Goal: Task Accomplishment & Management: Manage account settings

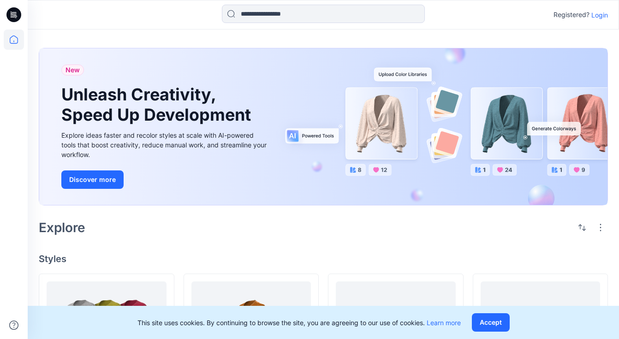
click at [594, 21] on div "Registered? Login" at bounding box center [323, 15] width 591 height 20
click at [597, 16] on p "Login" at bounding box center [599, 15] width 17 height 10
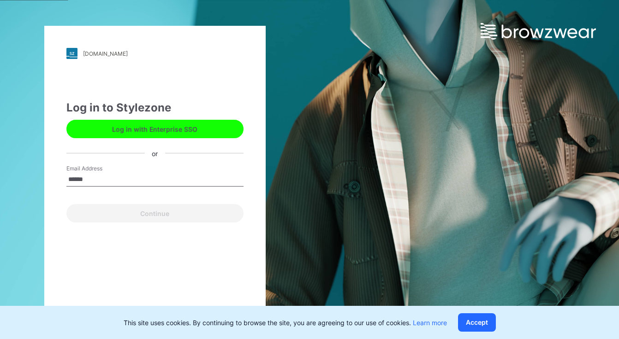
type input "**********"
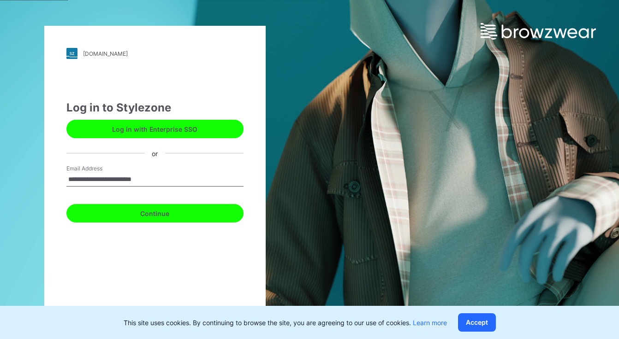
click at [161, 214] on button "Continue" at bounding box center [154, 213] width 177 height 18
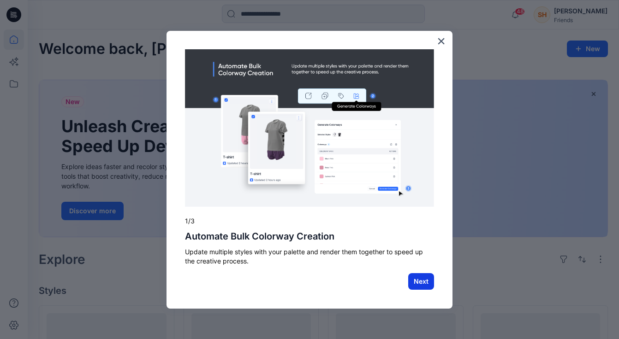
click at [415, 283] on button "Next" at bounding box center [421, 281] width 26 height 17
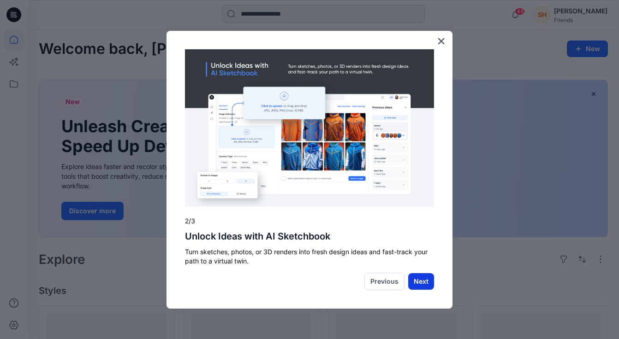
click at [418, 284] on button "Next" at bounding box center [421, 281] width 26 height 17
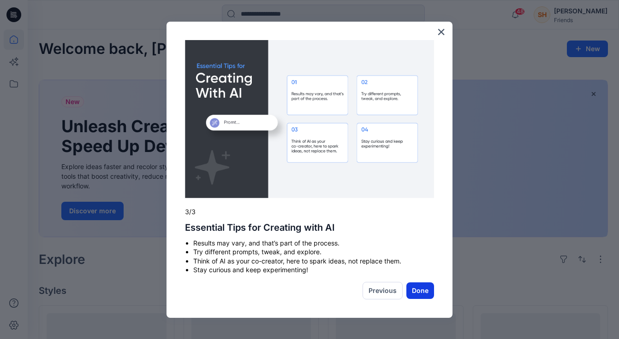
click at [420, 288] on button "Done" at bounding box center [420, 291] width 28 height 17
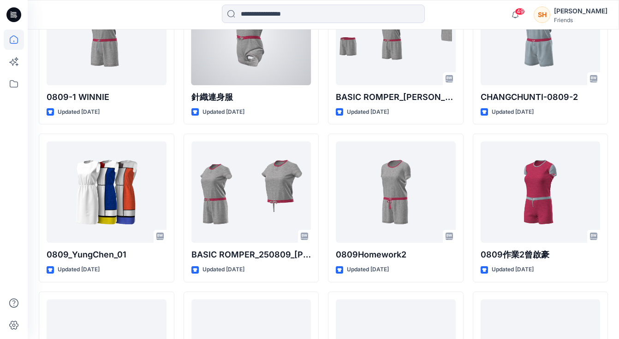
scroll to position [964, 0]
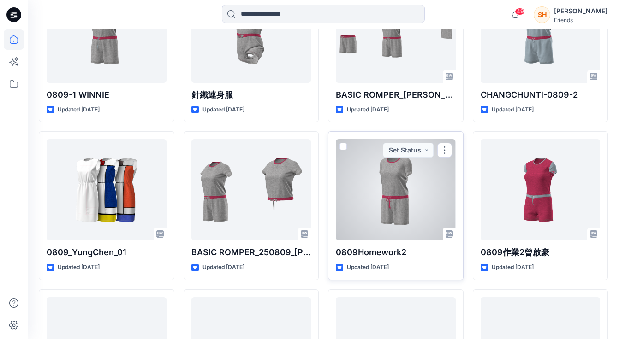
click at [398, 228] on div at bounding box center [396, 189] width 120 height 101
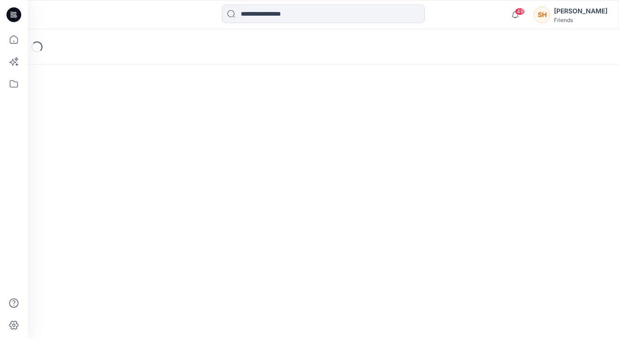
click at [398, 228] on div "Loading..." at bounding box center [323, 185] width 591 height 310
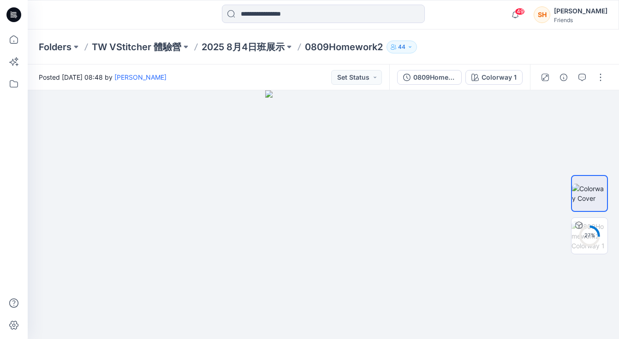
click at [195, 44] on icon at bounding box center [195, 46] width 7 height 7
click at [208, 47] on p "2025 8月4日班展示" at bounding box center [243, 47] width 83 height 13
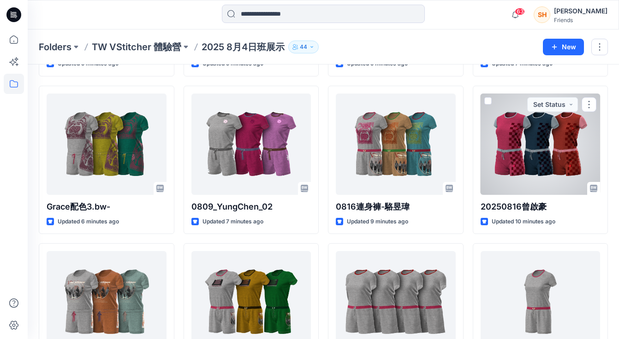
scroll to position [176, 0]
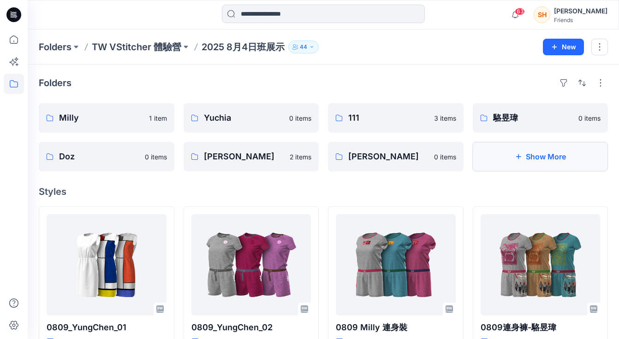
click at [510, 160] on button "Show More" at bounding box center [541, 157] width 136 height 30
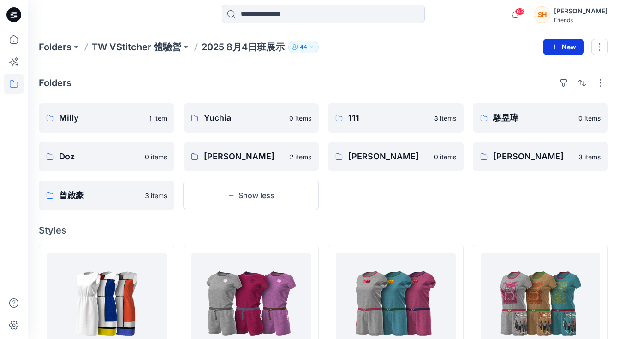
click at [559, 49] on button "New" at bounding box center [563, 47] width 41 height 17
click at [538, 83] on p "New Folder" at bounding box center [536, 88] width 34 height 10
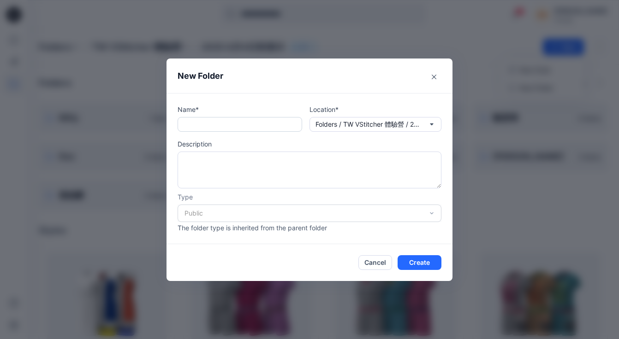
click at [242, 123] on input "text" at bounding box center [240, 124] width 125 height 15
click at [376, 263] on button "Cancel" at bounding box center [375, 263] width 34 height 15
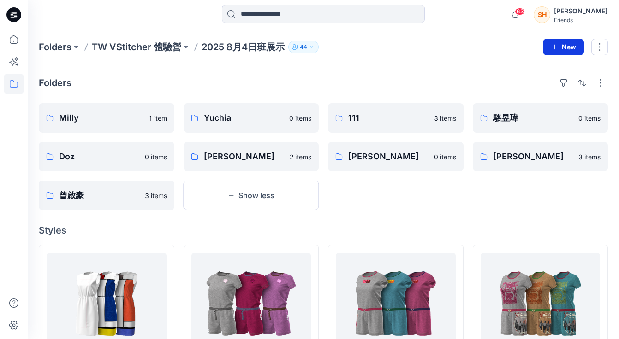
click at [558, 48] on icon "button" at bounding box center [554, 46] width 7 height 7
click at [528, 70] on p "New Style" at bounding box center [534, 70] width 31 height 11
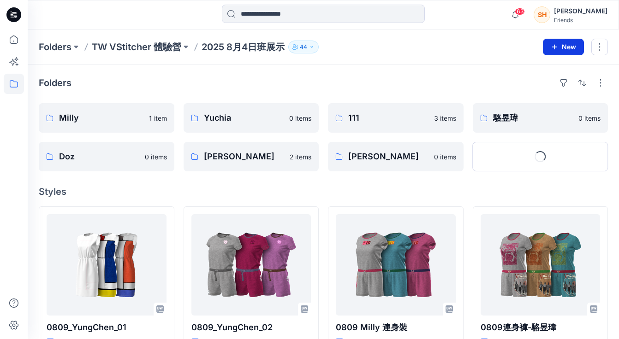
click at [549, 45] on button "New" at bounding box center [563, 47] width 41 height 17
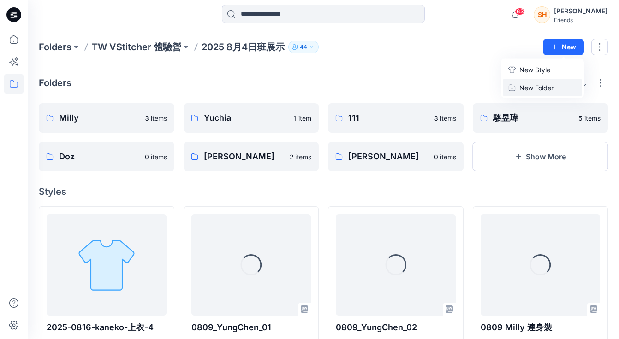
click at [532, 85] on p "New Folder" at bounding box center [536, 88] width 34 height 10
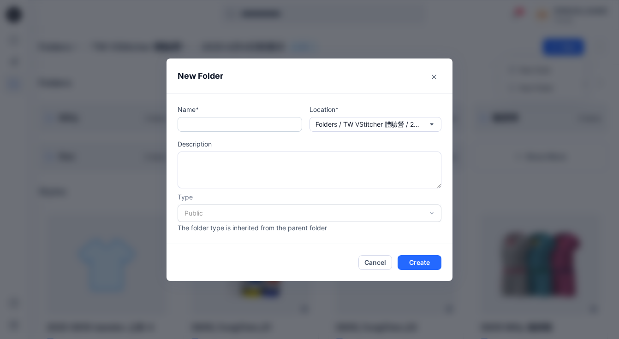
click at [232, 120] on input "text" at bounding box center [240, 124] width 125 height 15
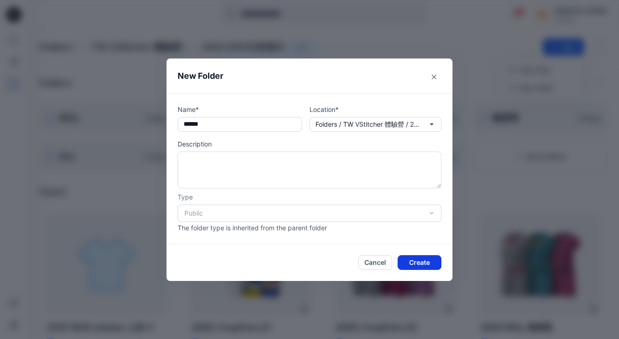
type input "******"
click at [428, 261] on button "Create" at bounding box center [420, 263] width 44 height 15
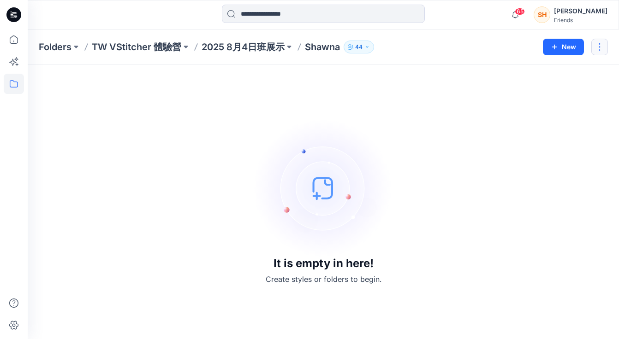
click at [596, 46] on button "button" at bounding box center [599, 47] width 17 height 17
click at [565, 66] on button "Edit" at bounding box center [556, 69] width 100 height 17
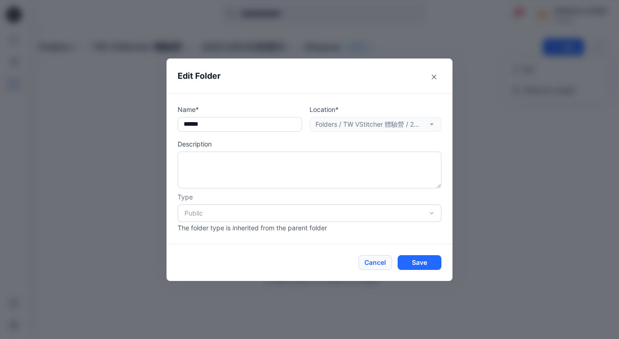
click at [374, 262] on button "Cancel" at bounding box center [375, 263] width 34 height 15
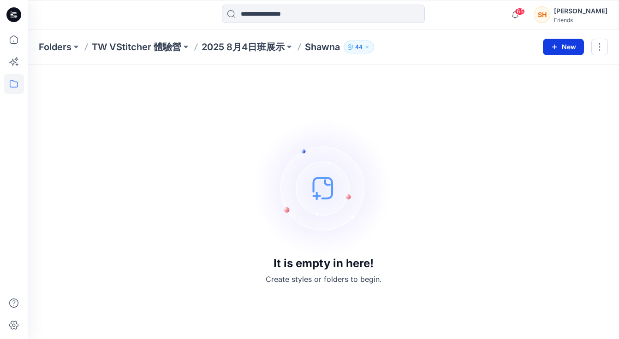
click at [567, 45] on button "New" at bounding box center [563, 47] width 41 height 17
click at [278, 101] on div "It is empty in here! Create styles or folders to begin." at bounding box center [323, 202] width 569 height 253
click at [267, 51] on p "2025 8月4日班展示" at bounding box center [243, 47] width 83 height 13
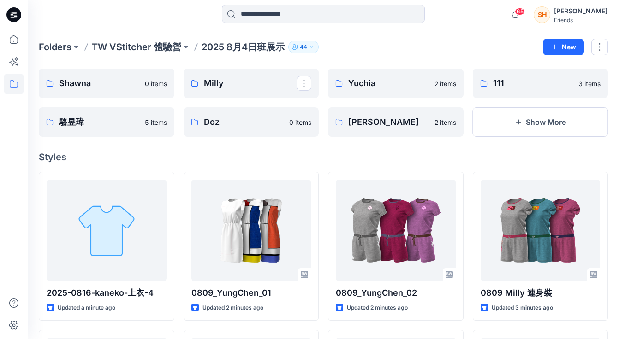
scroll to position [35, 0]
click at [557, 124] on button "Show More" at bounding box center [541, 122] width 136 height 30
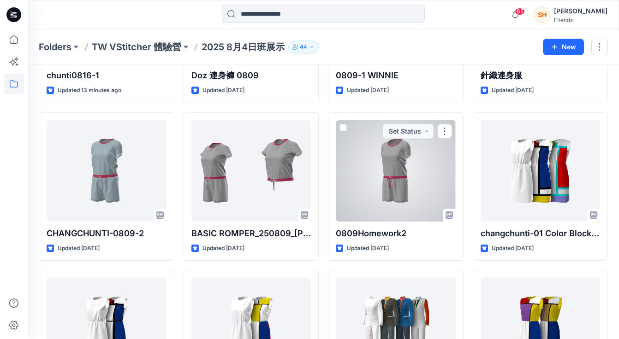
scroll to position [607, 0]
click at [437, 134] on button "button" at bounding box center [444, 131] width 15 height 15
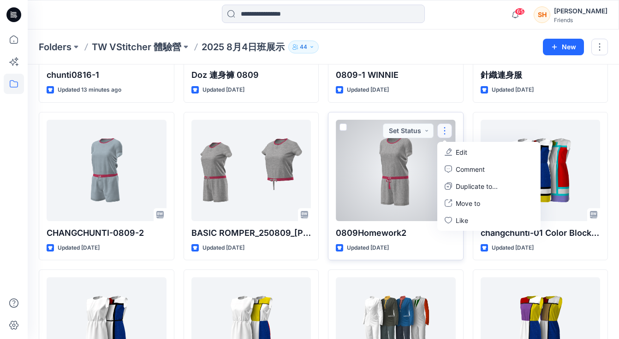
click at [346, 127] on span at bounding box center [342, 127] width 7 height 7
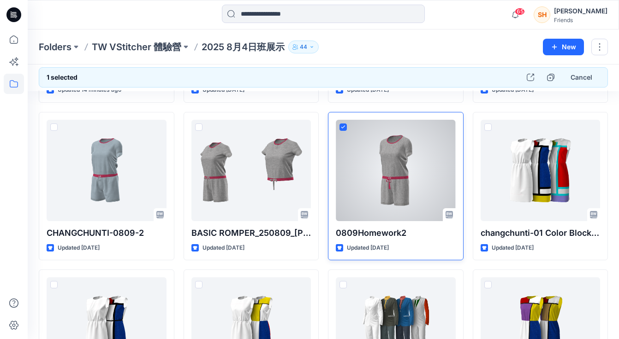
click at [417, 159] on div at bounding box center [396, 170] width 120 height 101
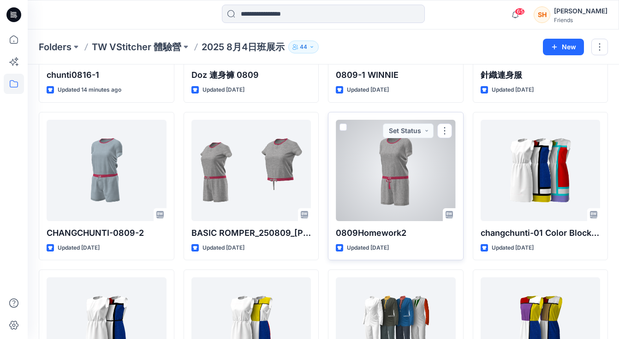
click at [344, 125] on span at bounding box center [342, 127] width 7 height 7
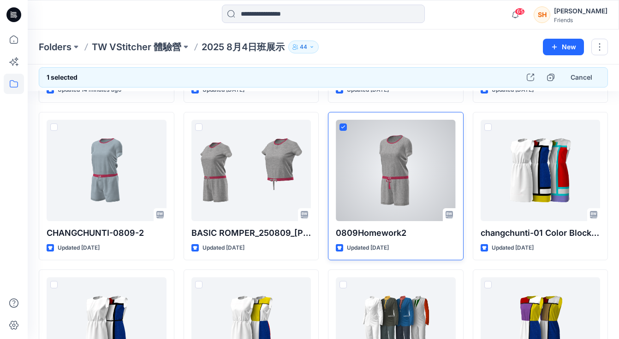
click at [433, 134] on div at bounding box center [396, 170] width 120 height 101
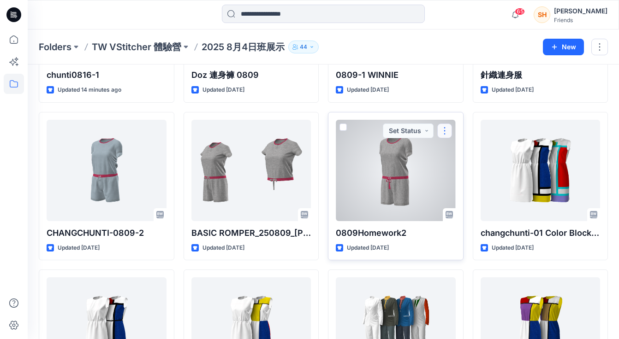
click at [445, 132] on button "button" at bounding box center [444, 131] width 15 height 15
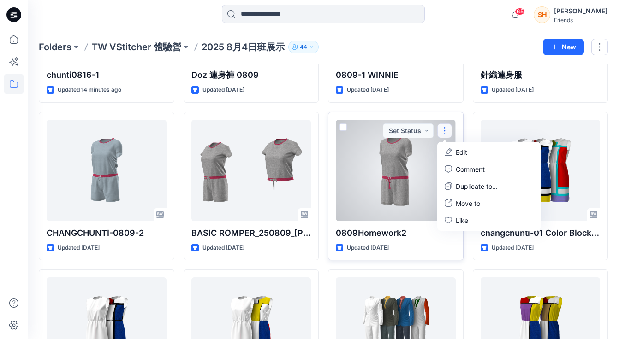
click at [454, 153] on button "Edit" at bounding box center [489, 152] width 100 height 17
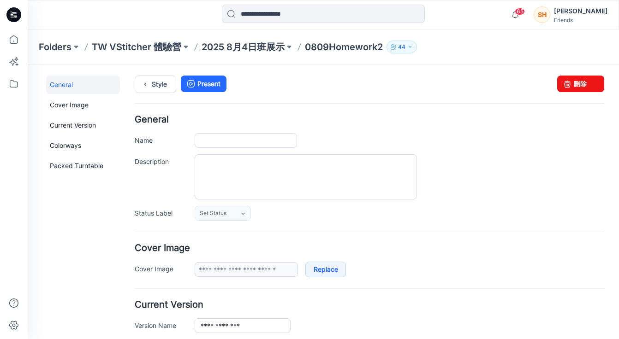
type input "**********"
click at [228, 47] on p "2025 8月4日班展示" at bounding box center [243, 47] width 83 height 13
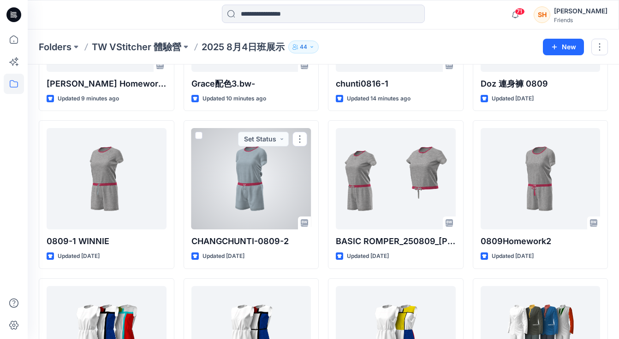
scroll to position [715, 0]
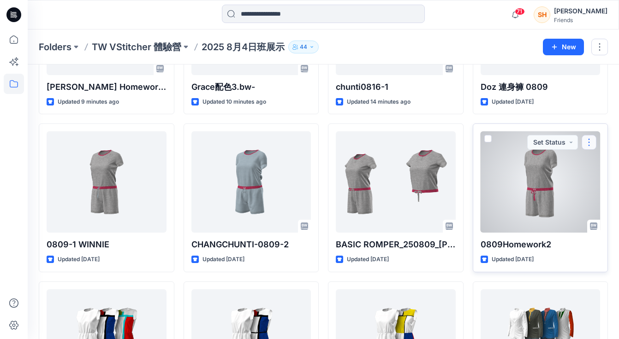
click at [588, 142] on button "button" at bounding box center [589, 142] width 15 height 15
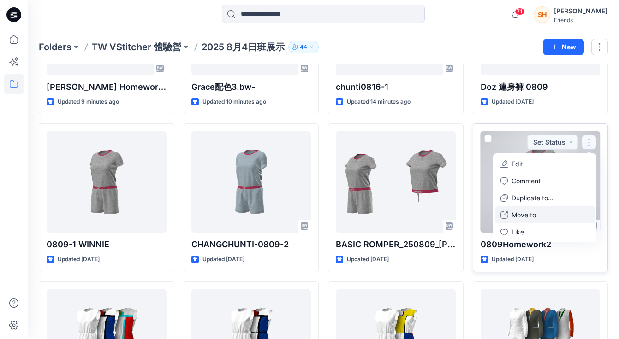
click at [545, 212] on button "Move to" at bounding box center [545, 215] width 100 height 17
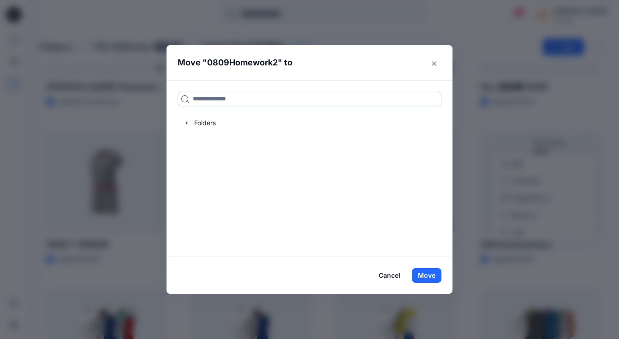
click at [297, 103] on input at bounding box center [310, 99] width 264 height 15
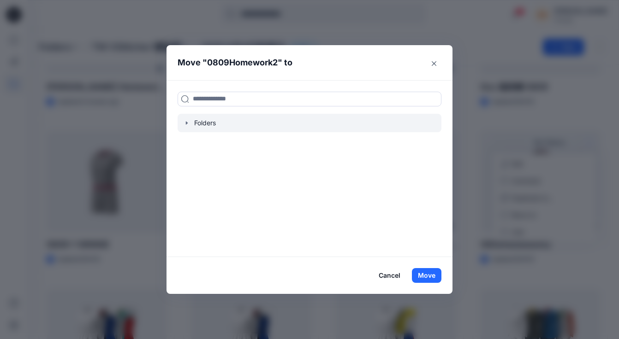
click at [262, 121] on div at bounding box center [310, 123] width 264 height 18
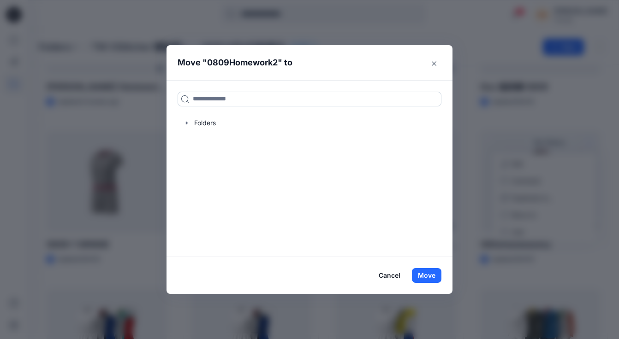
click at [273, 101] on input at bounding box center [310, 99] width 264 height 15
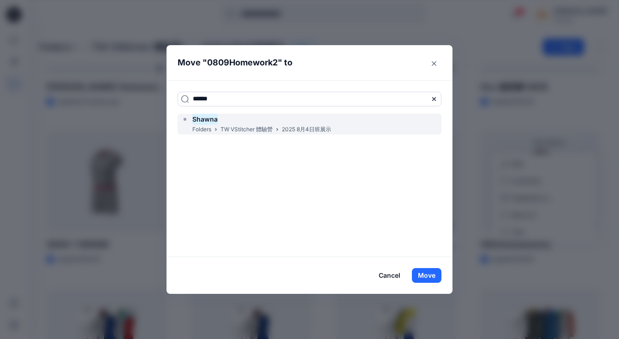
type input "******"
click at [284, 126] on p "2025 8月4日班展示" at bounding box center [306, 130] width 49 height 10
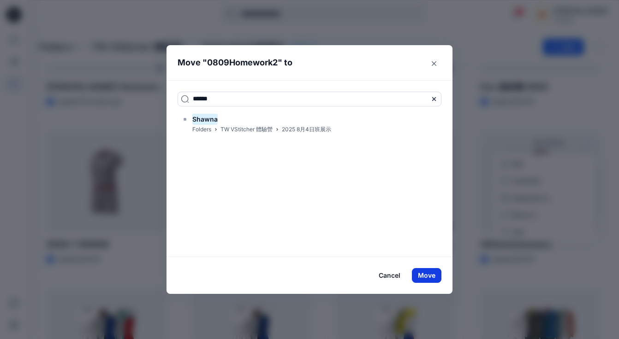
click at [424, 274] on button "Move" at bounding box center [427, 275] width 30 height 15
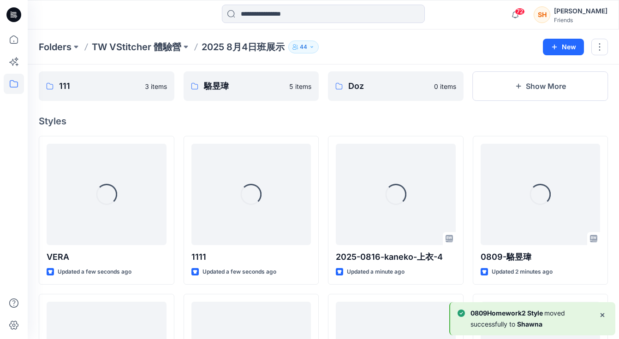
scroll to position [0, 0]
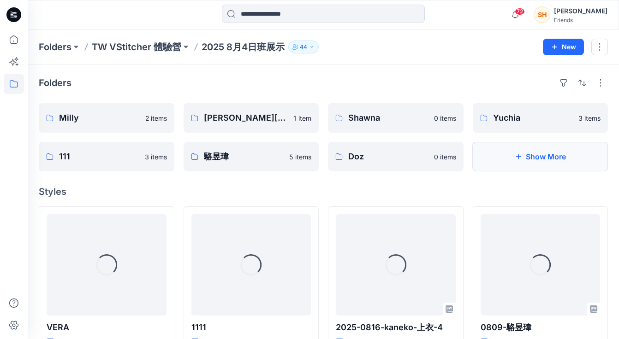
click at [535, 162] on button "Show More" at bounding box center [541, 157] width 136 height 30
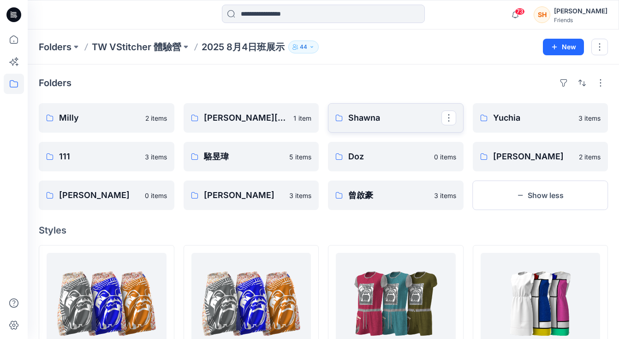
click at [380, 120] on p "Shawna" at bounding box center [394, 118] width 93 height 13
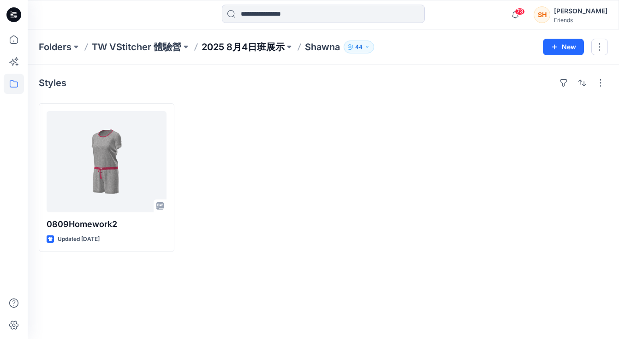
click at [247, 49] on p "2025 8月4日班展示" at bounding box center [243, 47] width 83 height 13
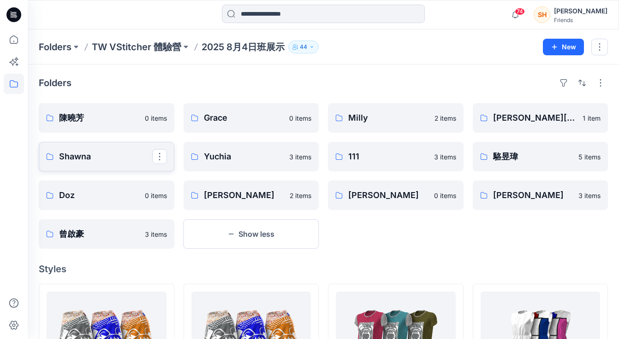
click at [131, 159] on p "Shawna" at bounding box center [105, 156] width 93 height 13
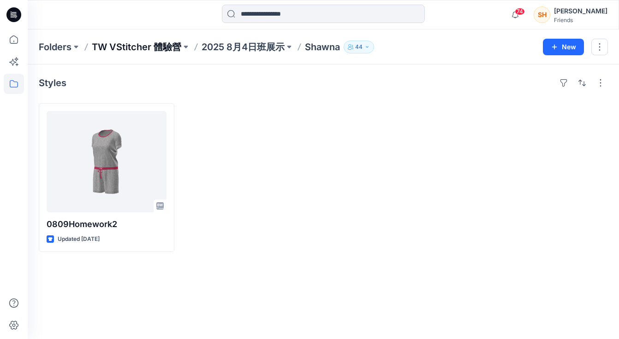
click at [147, 44] on p "TW VStitcher 體驗營" at bounding box center [136, 47] width 89 height 13
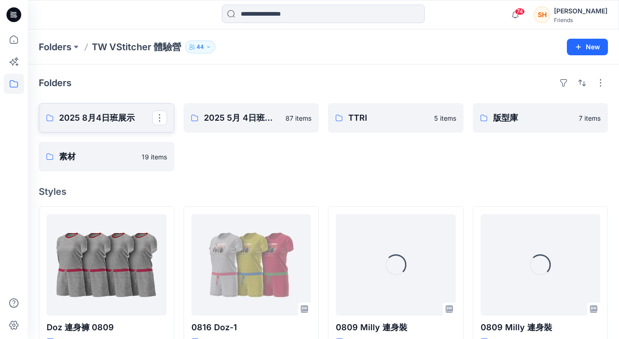
click at [144, 120] on p "2025 8月4日班展示" at bounding box center [105, 118] width 93 height 13
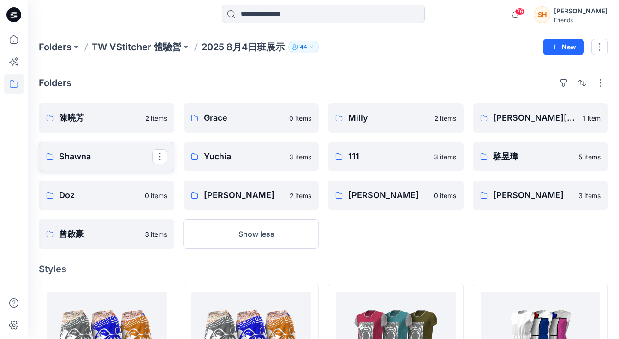
click at [114, 157] on p "Shawna" at bounding box center [105, 156] width 93 height 13
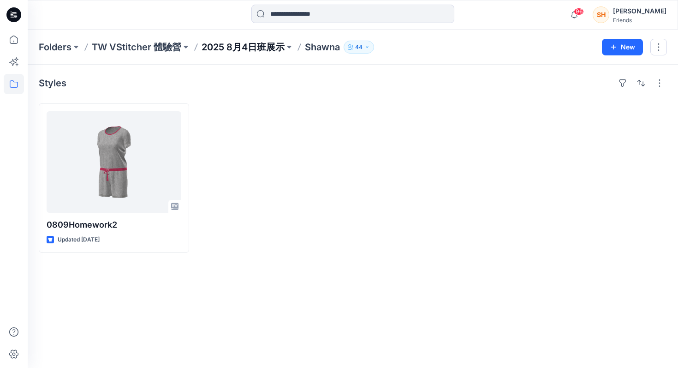
click at [232, 44] on p "2025 8月4日班展示" at bounding box center [243, 47] width 83 height 13
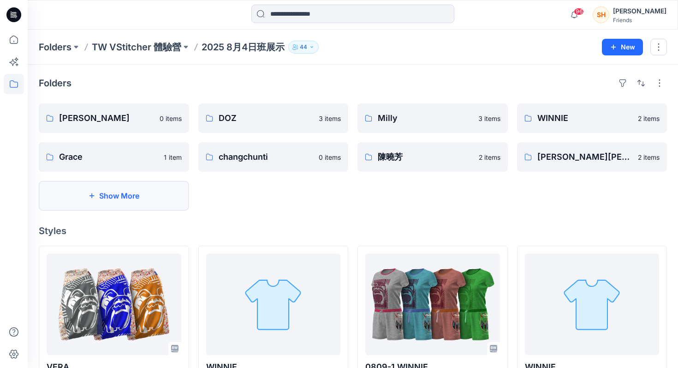
click at [147, 195] on button "Show More" at bounding box center [114, 196] width 150 height 30
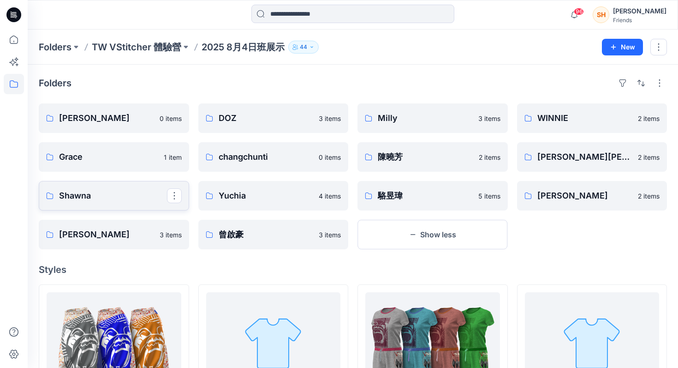
click at [116, 197] on p "Shawna" at bounding box center [113, 195] width 108 height 13
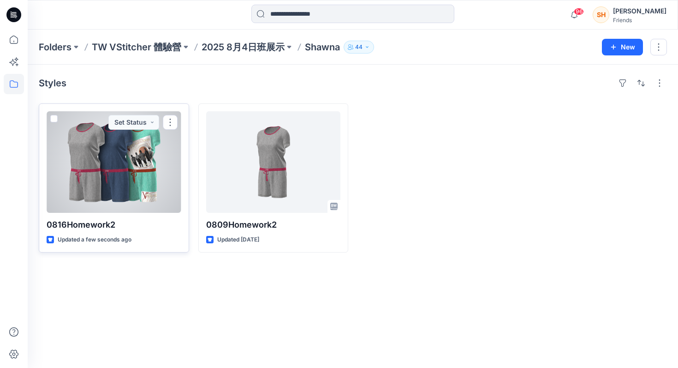
click at [151, 194] on div at bounding box center [114, 161] width 135 height 101
click at [151, 194] on div "Folders TW VStitcher 體驗營 2025 8月4日班展示 Shawna 44 New Styles 0816Homework2 Update…" at bounding box center [353, 199] width 650 height 338
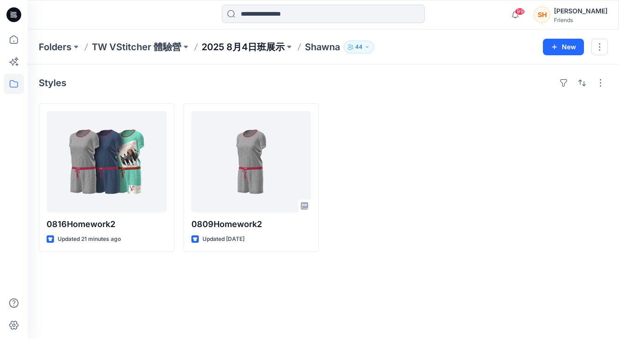
click at [226, 45] on p "2025 8月4日班展示" at bounding box center [243, 47] width 83 height 13
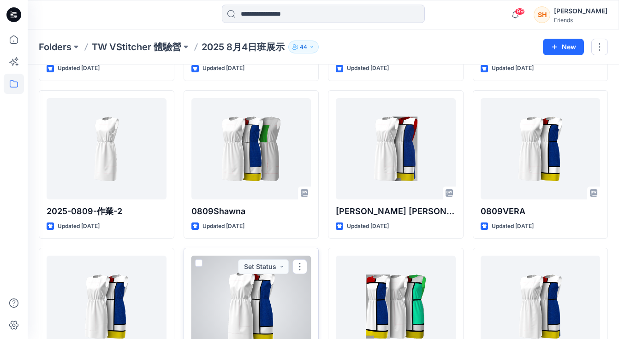
scroll to position [1220, 0]
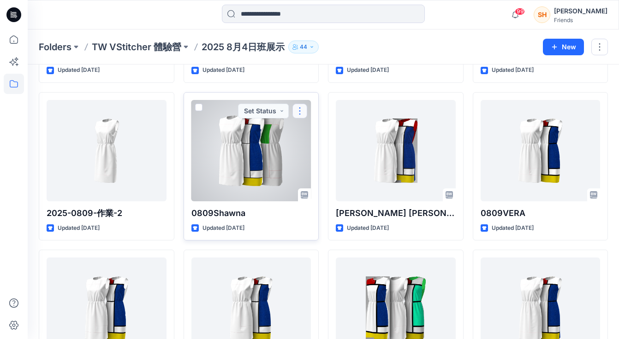
click at [301, 110] on button "button" at bounding box center [299, 111] width 15 height 15
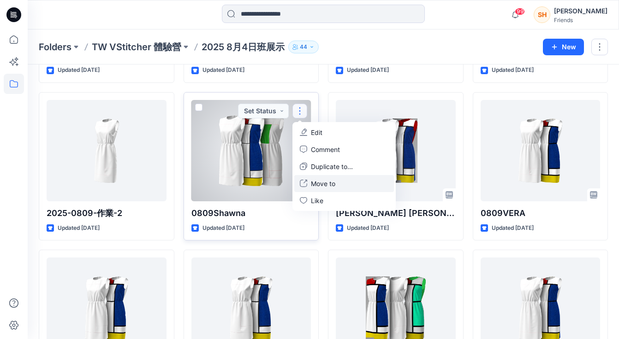
click at [316, 184] on p "Move to" at bounding box center [323, 184] width 24 height 10
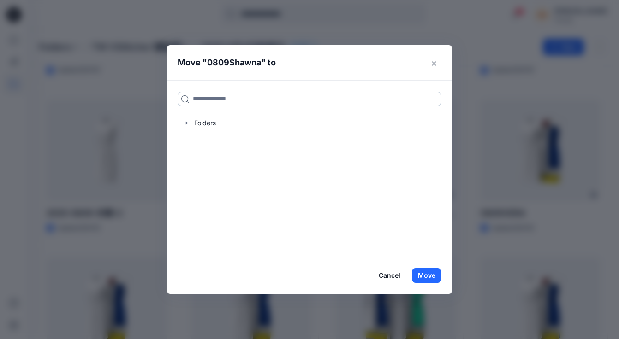
click at [253, 102] on input at bounding box center [310, 99] width 264 height 15
type input "******"
click at [421, 275] on button "Move" at bounding box center [427, 275] width 30 height 15
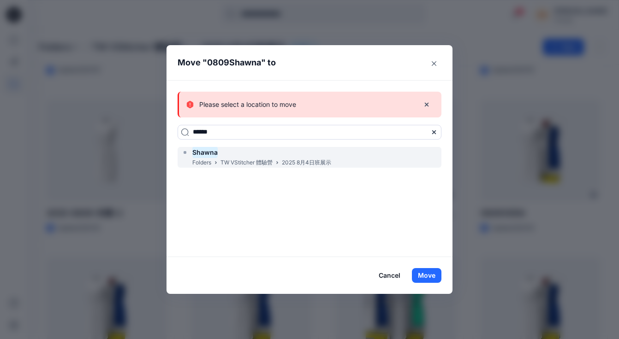
click at [277, 159] on div "Folders TW VStitcher 體驗營 2025 [DATE]班展示" at bounding box center [261, 163] width 139 height 10
click at [345, 154] on div "[PERSON_NAME] TW VStitcher 體驗營 2025 [DATE]班展示" at bounding box center [310, 157] width 264 height 21
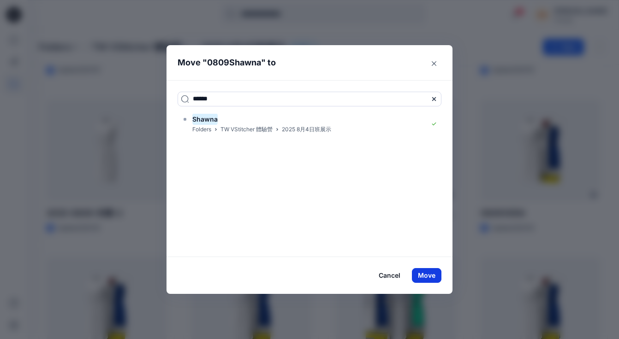
click at [421, 275] on button "Move" at bounding box center [427, 275] width 30 height 15
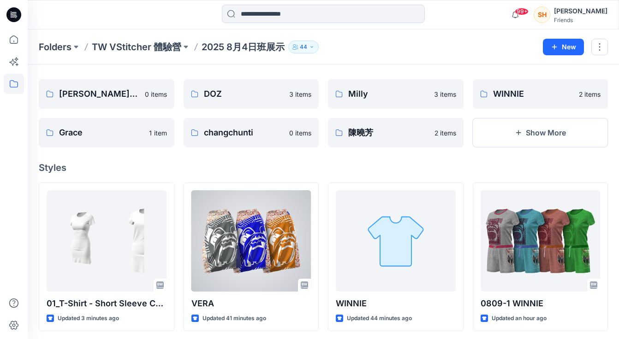
scroll to position [0, 0]
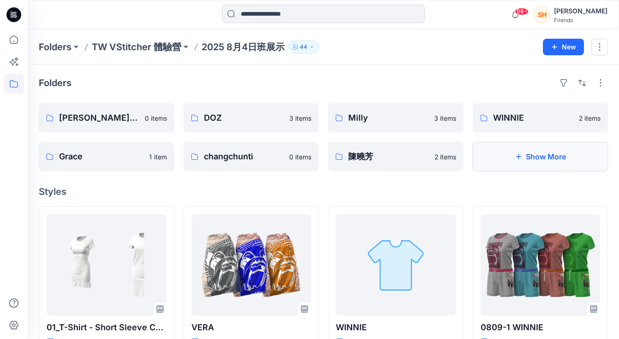
click at [508, 155] on button "Show More" at bounding box center [541, 157] width 136 height 30
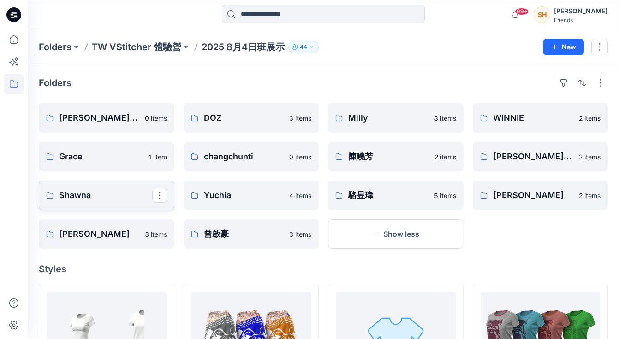
click at [94, 198] on p "Shawna" at bounding box center [105, 195] width 93 height 13
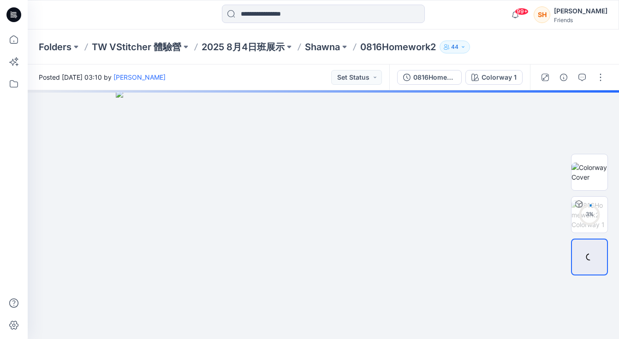
click at [322, 54] on div "Folders TW VStitcher 體驗營 2025 [DATE]班展示 Shawna 0816Homework2 44" at bounding box center [323, 47] width 591 height 35
click at [322, 49] on p "Shawna" at bounding box center [322, 47] width 35 height 13
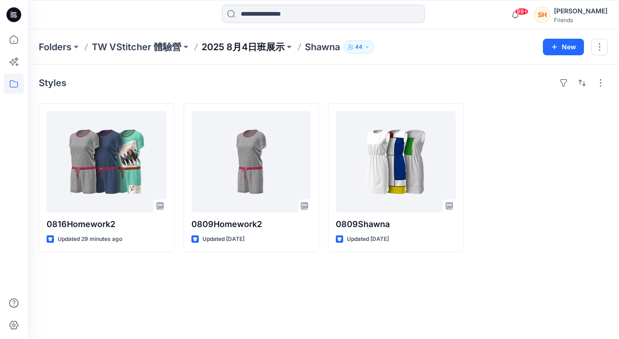
click at [242, 45] on p "2025 8月4日班展示" at bounding box center [243, 47] width 83 height 13
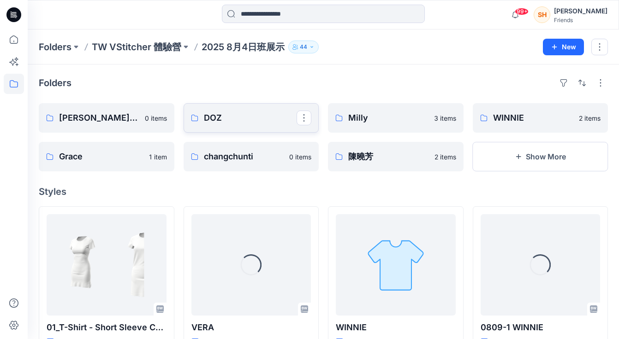
click at [246, 120] on p "DOZ" at bounding box center [250, 118] width 93 height 13
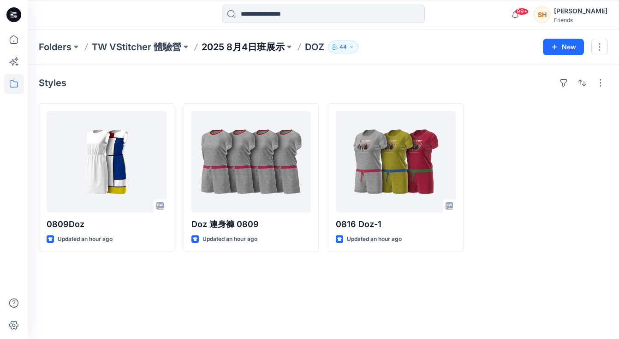
click at [208, 48] on p "2025 8月4日班展示" at bounding box center [243, 47] width 83 height 13
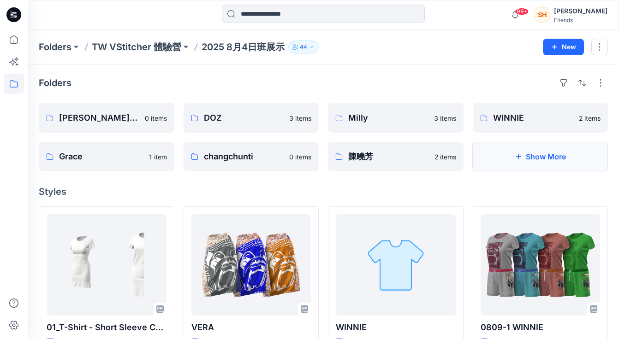
click at [502, 161] on button "Show More" at bounding box center [541, 157] width 136 height 30
